Goal: Task Accomplishment & Management: Use online tool/utility

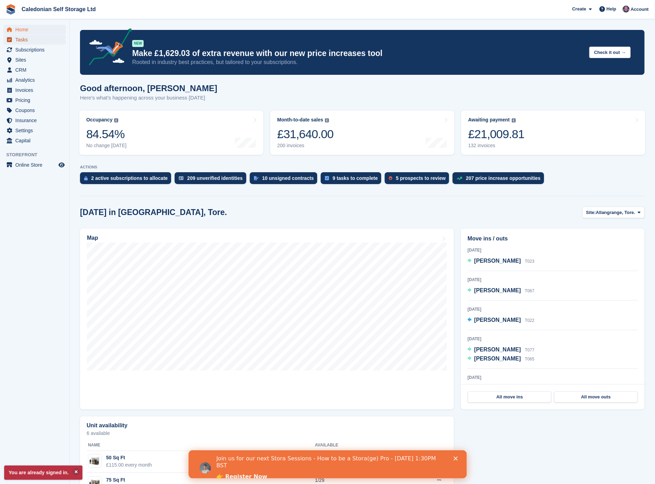
drag, startPoint x: 36, startPoint y: 43, endPoint x: 40, endPoint y: 44, distance: 4.6
click at [36, 43] on span "Tasks" at bounding box center [36, 40] width 42 height 10
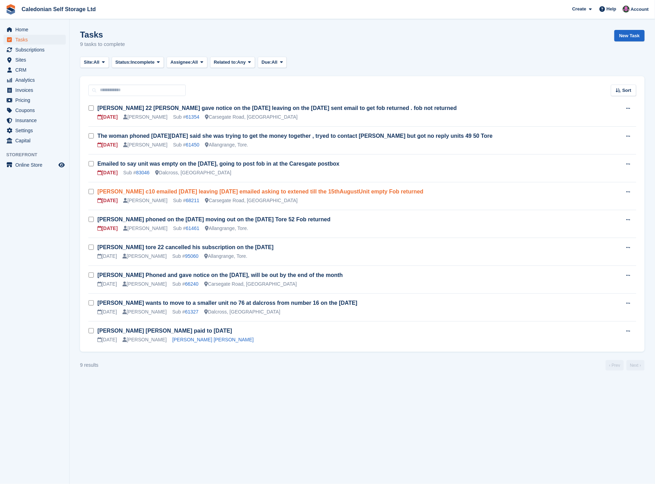
click at [342, 194] on link "[PERSON_NAME] c10 emailed [DATE] leaving [DATE] emailed asking to extened till …" at bounding box center [260, 191] width 326 height 6
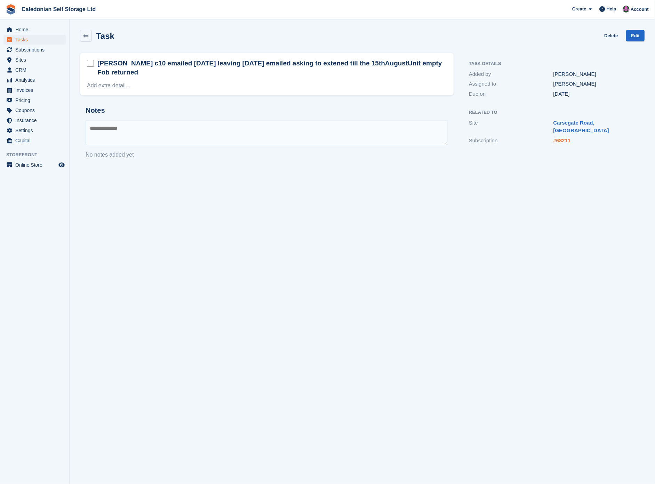
click at [562, 137] on link "#68211" at bounding box center [561, 140] width 17 height 6
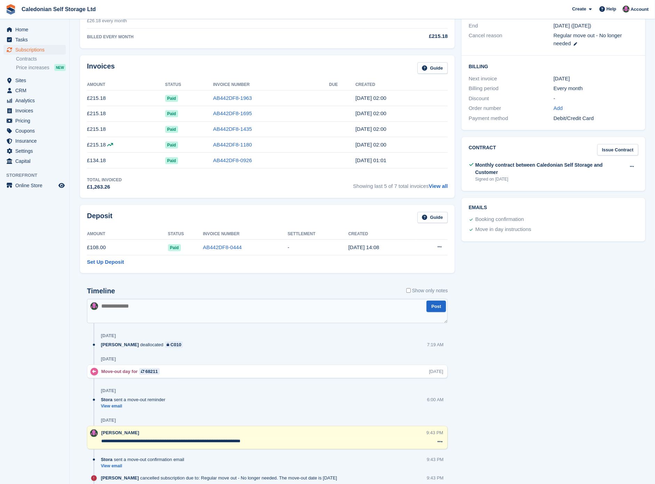
scroll to position [116, 0]
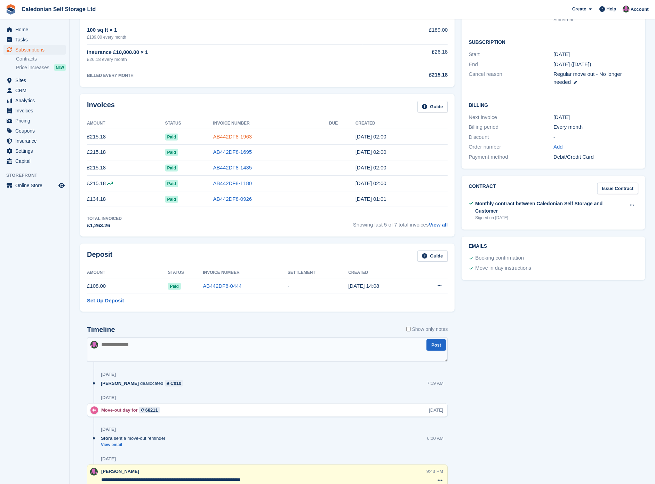
click at [231, 136] on link "AB442DF8-1963" at bounding box center [232, 137] width 39 height 6
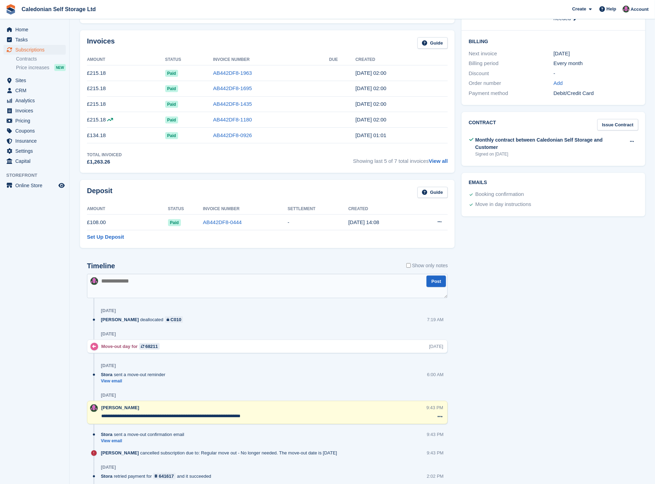
scroll to position [77, 0]
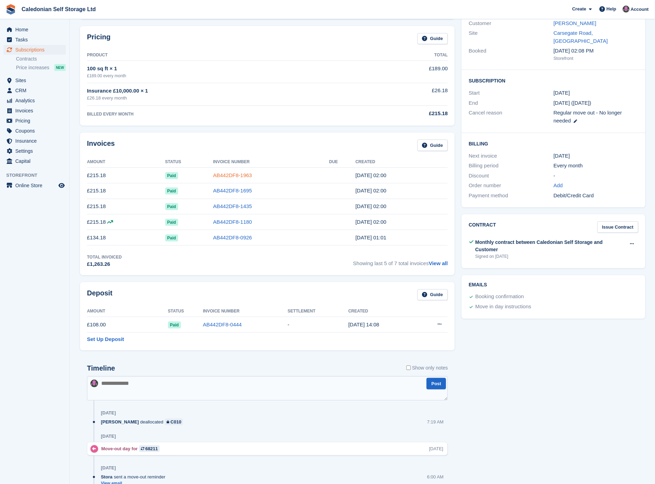
click at [226, 177] on link "AB442DF8-1963" at bounding box center [232, 175] width 39 height 6
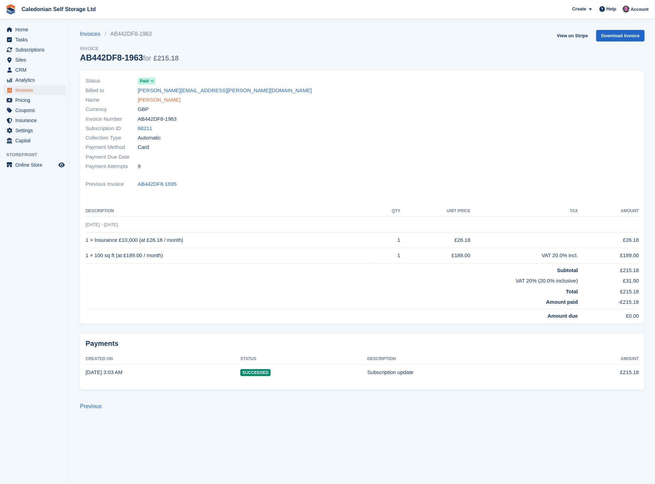
click at [172, 102] on link "emma maclennan" at bounding box center [159, 100] width 43 height 8
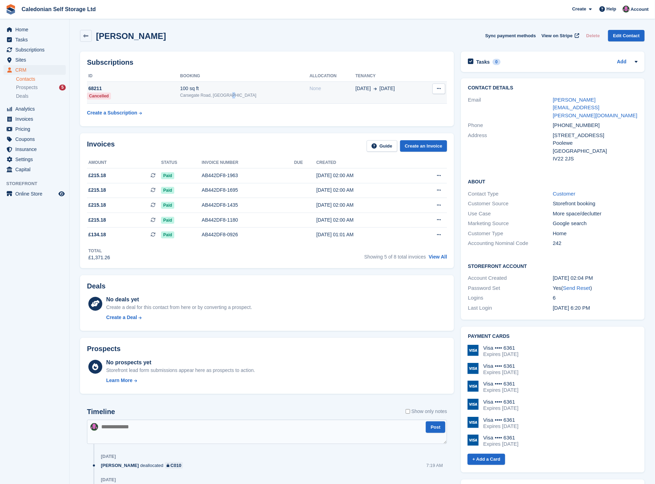
click at [239, 93] on div "Carsegate Road, [GEOGRAPHIC_DATA]" at bounding box center [244, 95] width 129 height 6
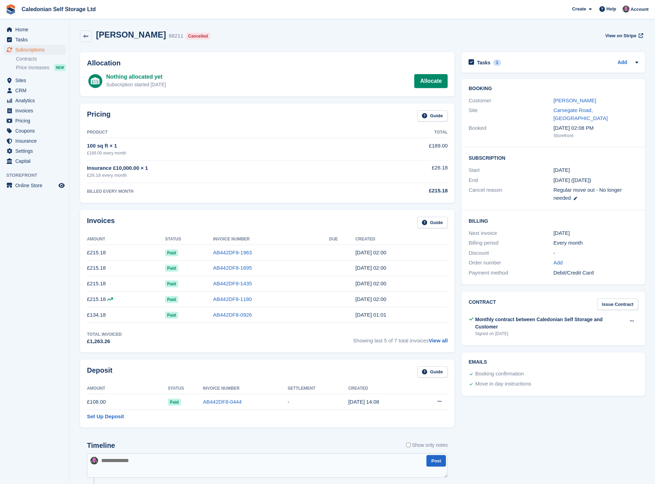
scroll to position [39, 0]
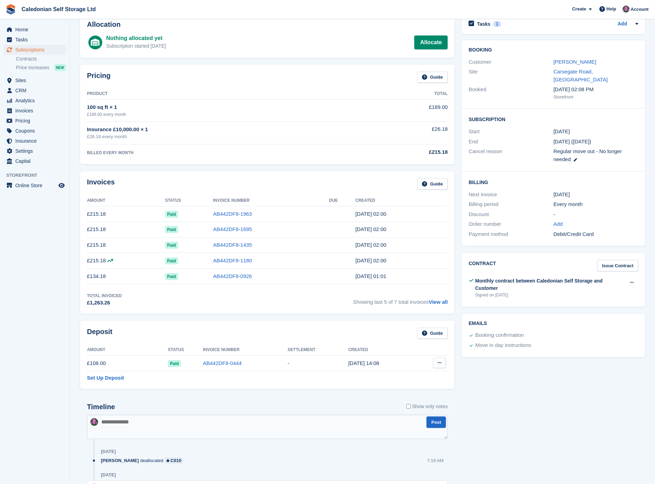
click at [438, 365] on icon at bounding box center [439, 362] width 4 height 5
click at [418, 379] on p "Settle deposit" at bounding box center [412, 376] width 61 height 9
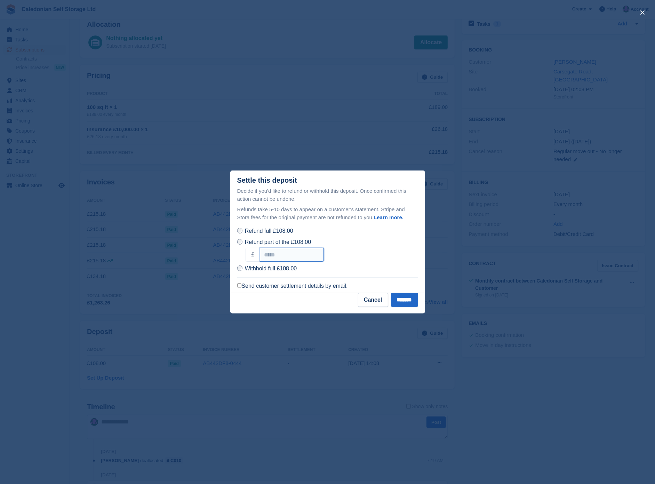
drag, startPoint x: 286, startPoint y: 256, endPoint x: 246, endPoint y: 256, distance: 40.0
click at [246, 256] on div "£ ******" at bounding box center [332, 255] width 172 height 14
type input "*****"
click at [242, 287] on label "Send customer settlement details by email." at bounding box center [292, 285] width 111 height 7
click at [398, 304] on input "*******" at bounding box center [404, 300] width 27 height 14
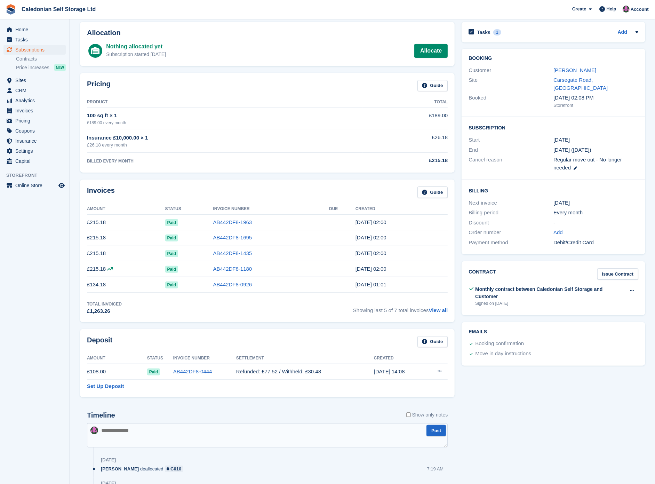
scroll to position [0, 0]
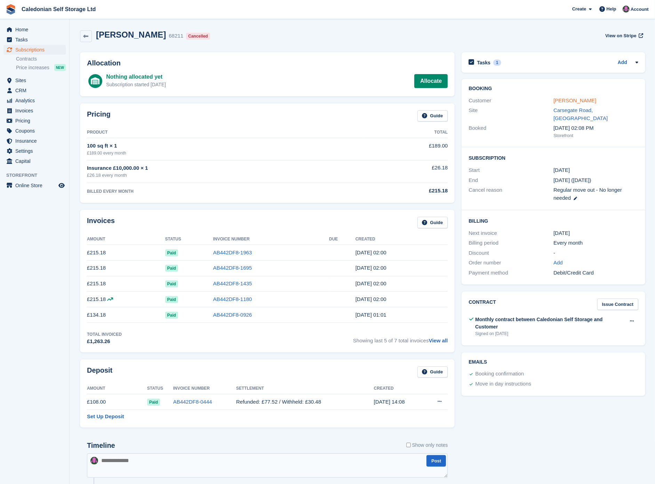
click at [575, 101] on link "emma maclennan" at bounding box center [574, 100] width 43 height 6
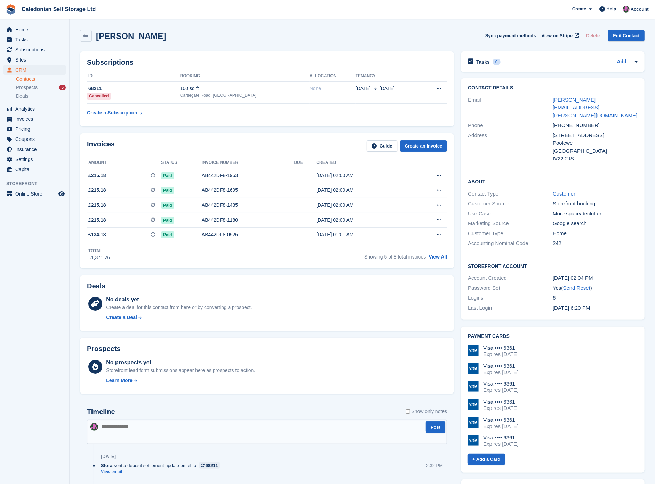
click at [575, 101] on link "emma.maclennan@hotmail.com" at bounding box center [595, 108] width 85 height 22
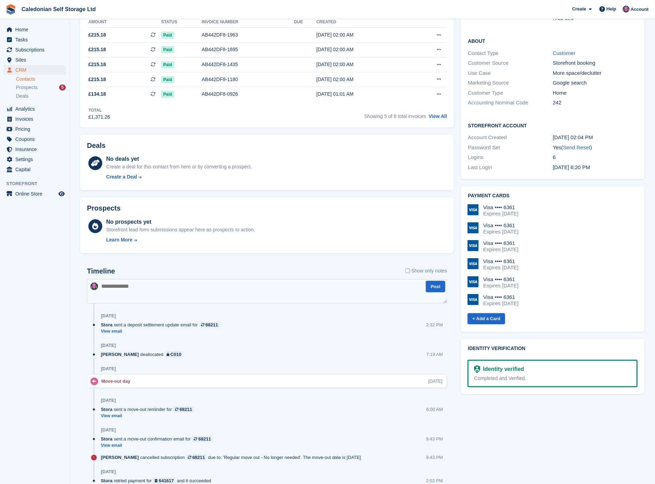
scroll to position [154, 0]
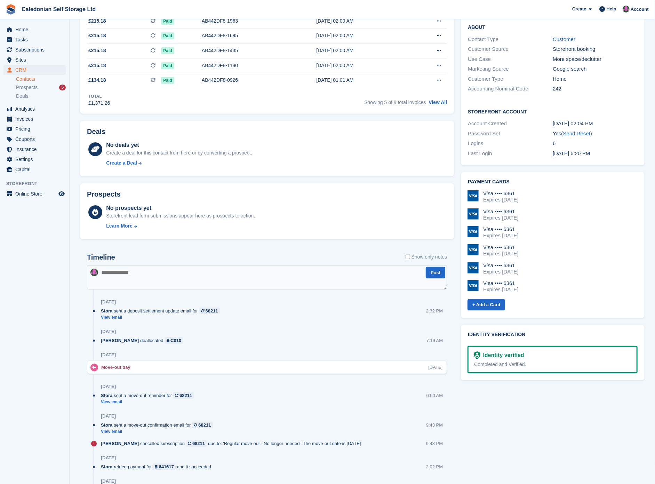
click at [116, 321] on div "Stora sent a deposit settlement update email for 68211 View email 2:32 PM" at bounding box center [274, 316] width 346 height 18
click at [116, 318] on link "View email" at bounding box center [162, 317] width 122 height 6
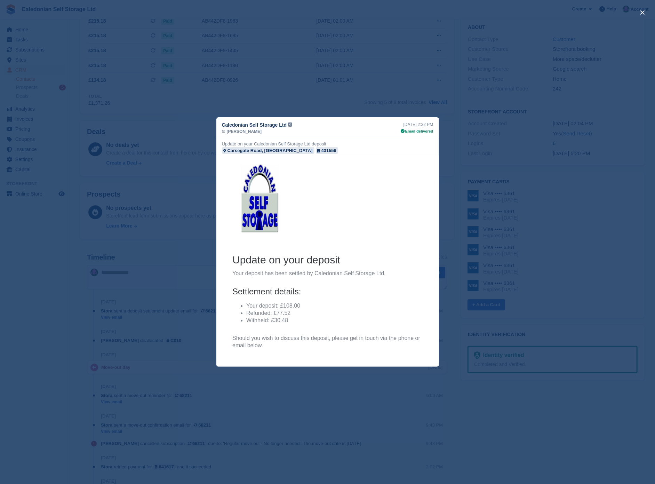
scroll to position [0, 0]
click at [191, 239] on div "close" at bounding box center [327, 242] width 655 height 484
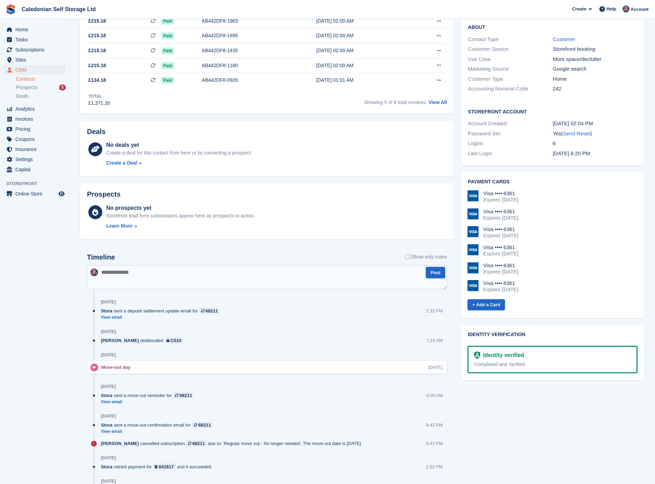
click at [196, 268] on textarea at bounding box center [267, 277] width 360 height 24
type textarea "**********"
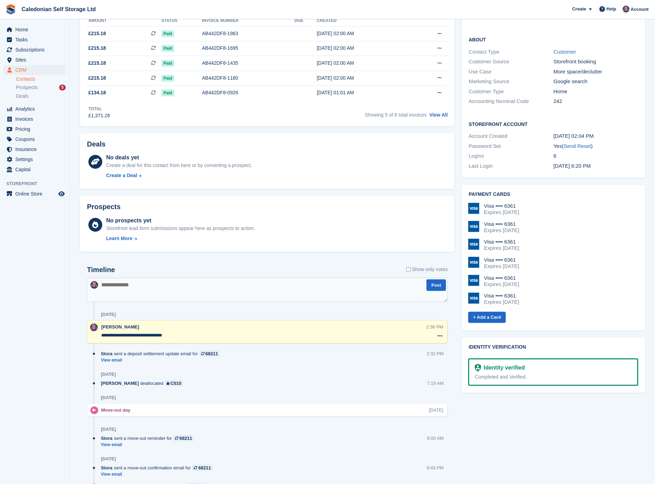
scroll to position [154, 0]
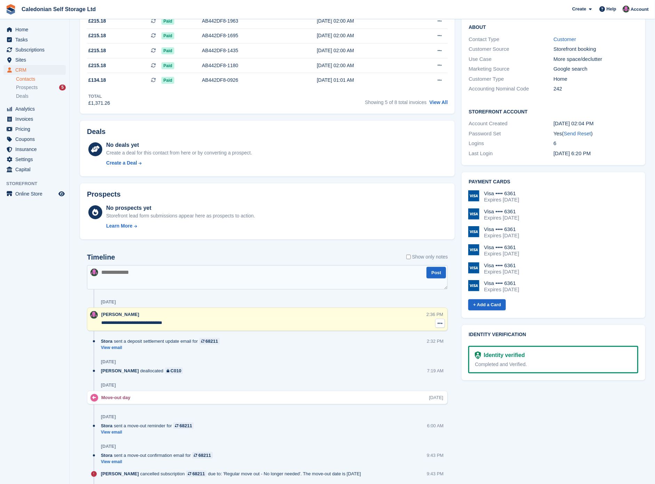
click at [440, 324] on icon at bounding box center [439, 323] width 5 height 6
click at [423, 333] on p "Delete note" at bounding box center [411, 335] width 61 height 9
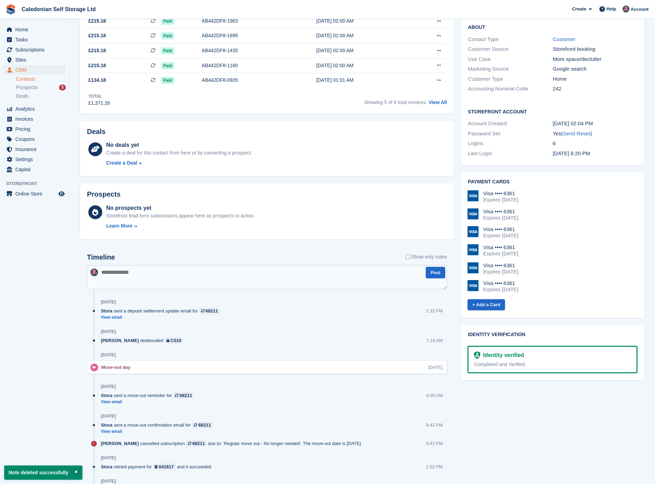
scroll to position [0, 0]
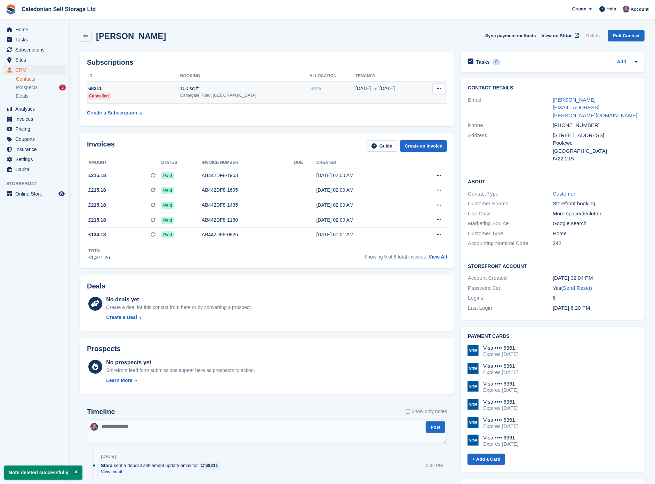
click at [177, 96] on td "68211 Cancelled" at bounding box center [133, 92] width 93 height 22
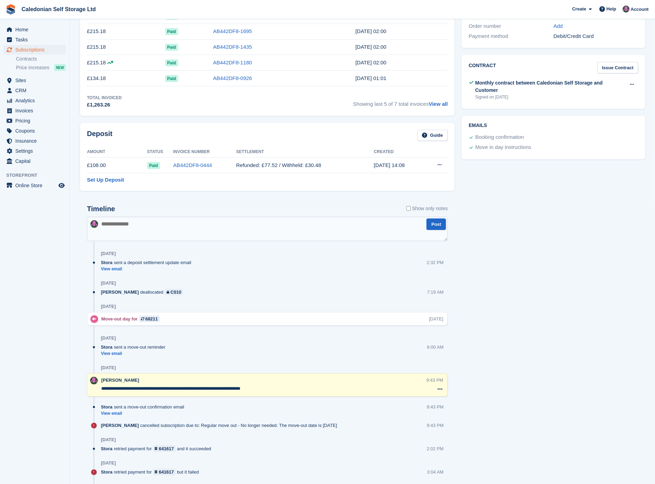
scroll to position [270, 0]
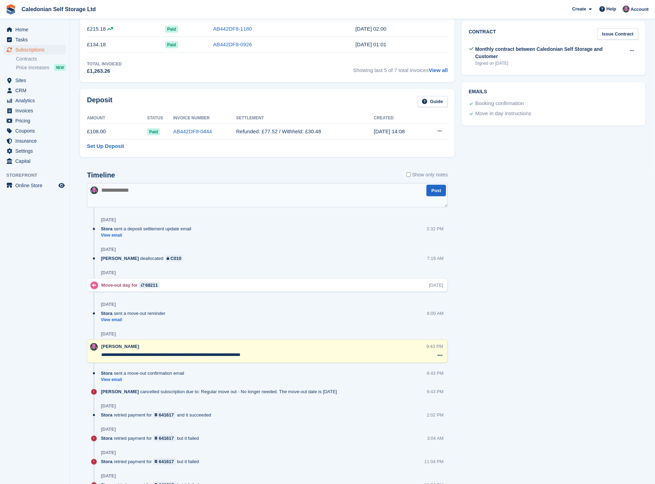
click at [174, 190] on textarea at bounding box center [267, 195] width 361 height 24
type textarea "**********"
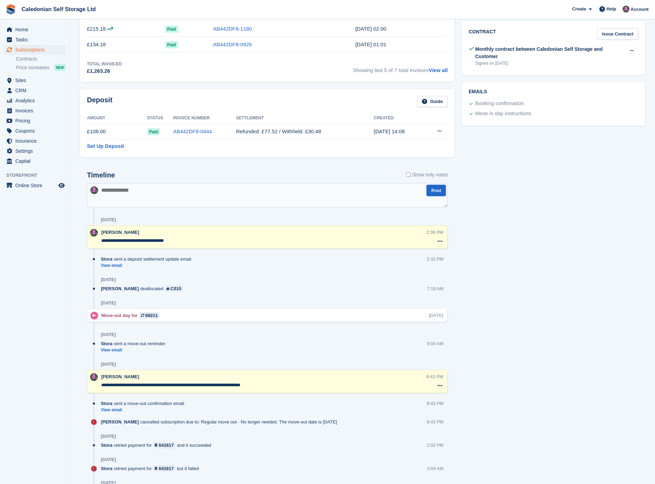
drag, startPoint x: 130, startPoint y: 244, endPoint x: 116, endPoint y: 246, distance: 14.5
click at [116, 244] on textarea "**********" at bounding box center [263, 240] width 325 height 7
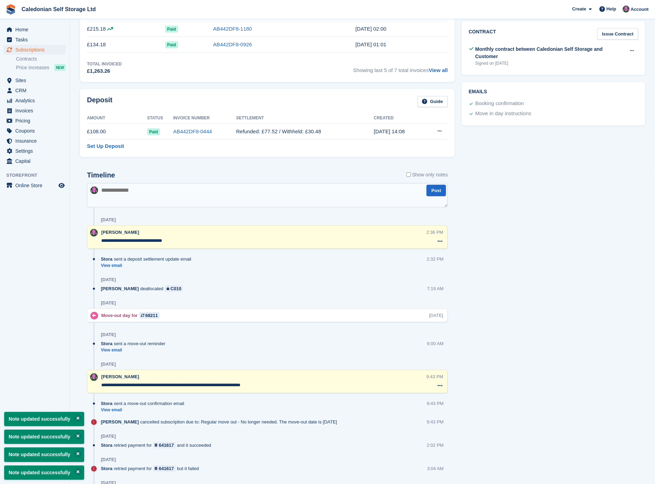
type textarea "**********"
click at [376, 239] on div "**********" at bounding box center [263, 237] width 325 height 17
drag, startPoint x: 484, startPoint y: 223, endPoint x: 473, endPoint y: 211, distance: 16.3
click at [475, 212] on div "Tasks 1 Add Emma Maclennan c10 emailed 27th August leaving 10th August emailed …" at bounding box center [553, 318] width 191 height 1081
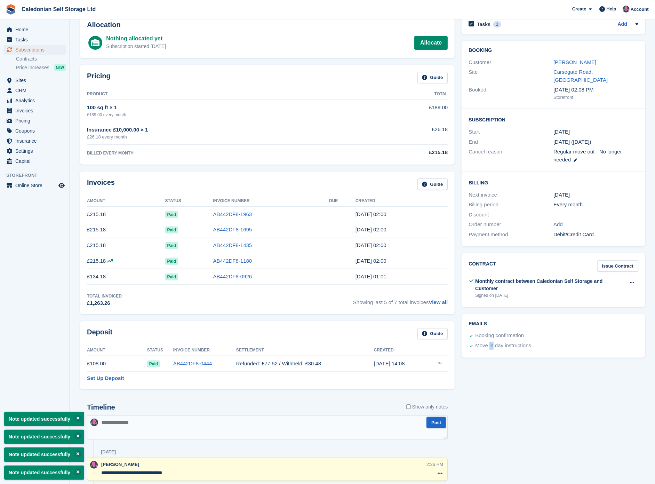
scroll to position [0, 0]
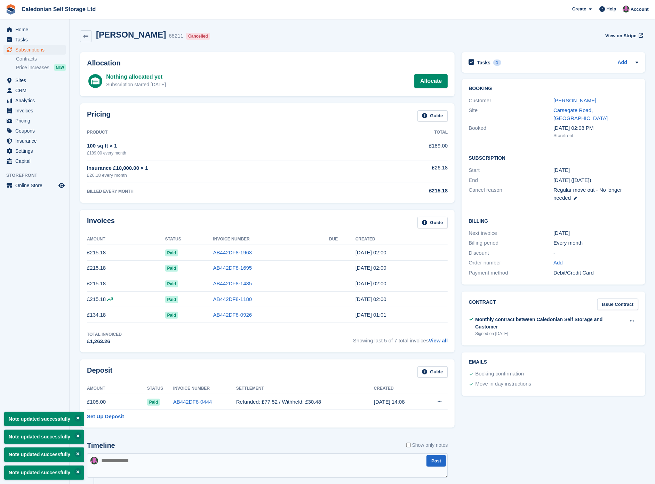
click at [467, 64] on div "Tasks 1 Add Emma Maclennan c10 emailed 27th August leaving 10th August emailed …" at bounding box center [553, 62] width 184 height 21
click at [472, 62] on icon at bounding box center [471, 62] width 6 height 6
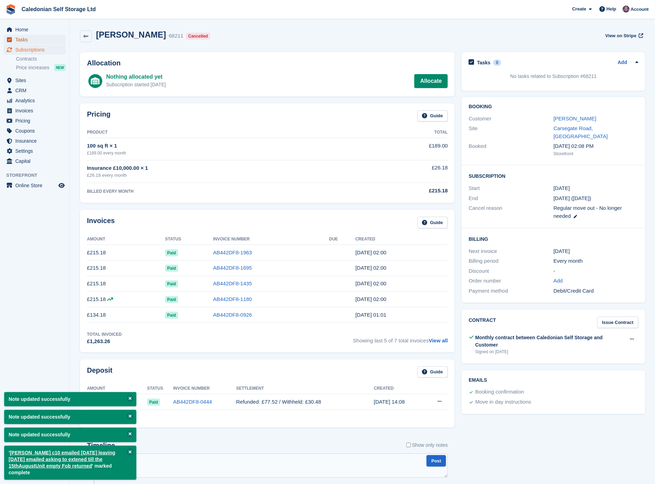
click at [35, 42] on span "Tasks" at bounding box center [36, 40] width 42 height 10
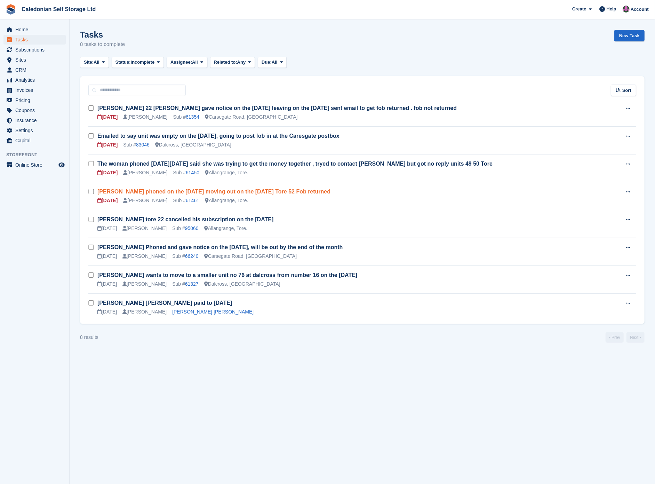
click at [272, 194] on link "David Coole phoned on the 8th July moving out on the 11 August Tore 52 Fob retu…" at bounding box center [213, 191] width 233 height 6
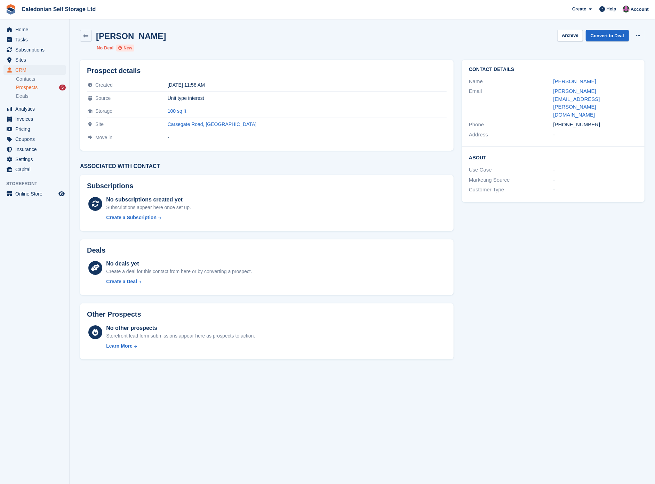
click at [29, 86] on span "Prospects" at bounding box center [27, 87] width 22 height 7
